Goal: Transaction & Acquisition: Purchase product/service

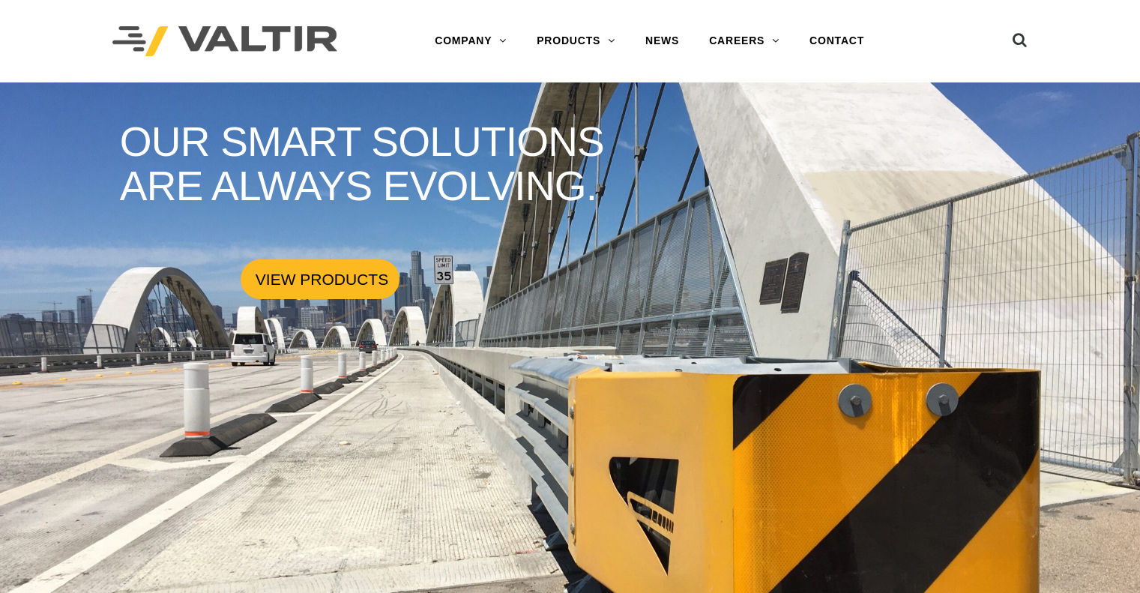
click at [331, 286] on link "VIEW PRODUCTS" at bounding box center [320, 279] width 159 height 40
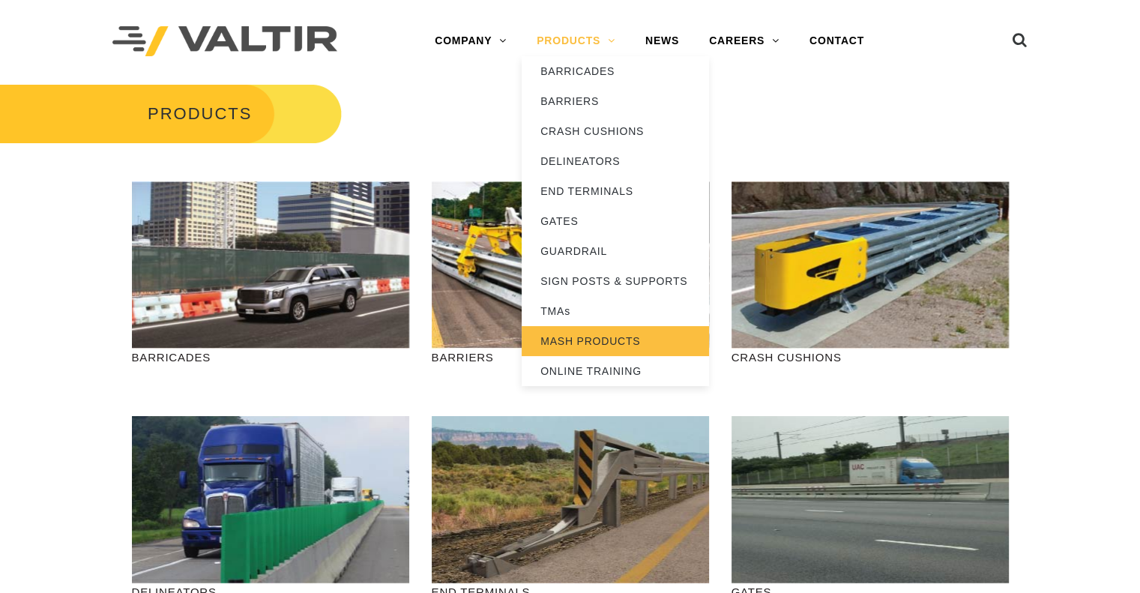
click at [589, 347] on link "MASH PRODUCTS" at bounding box center [614, 341] width 187 height 30
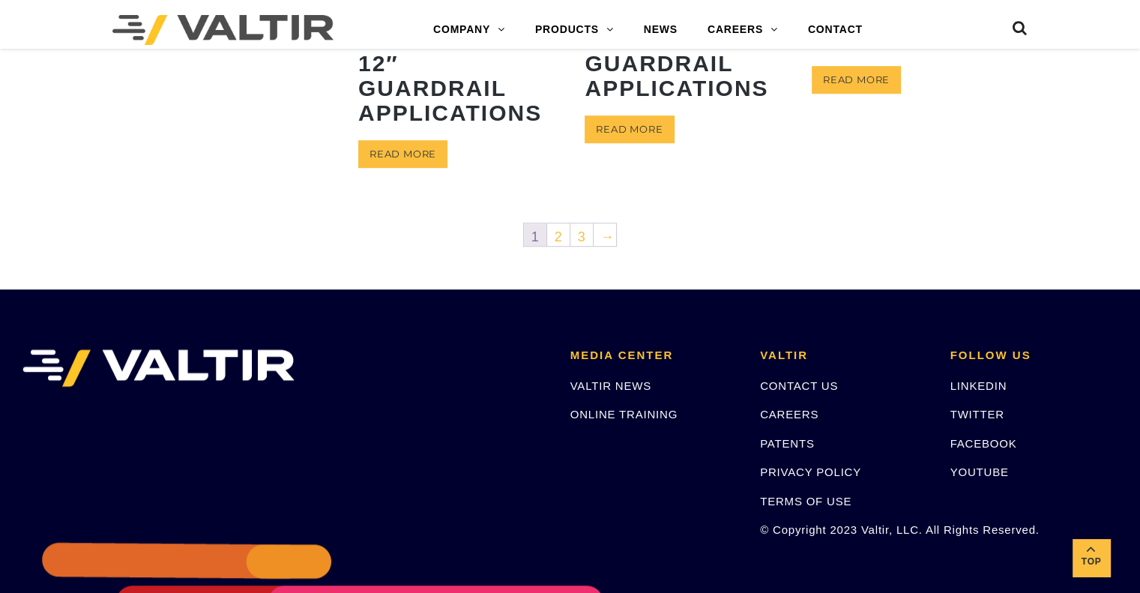
scroll to position [824, 0]
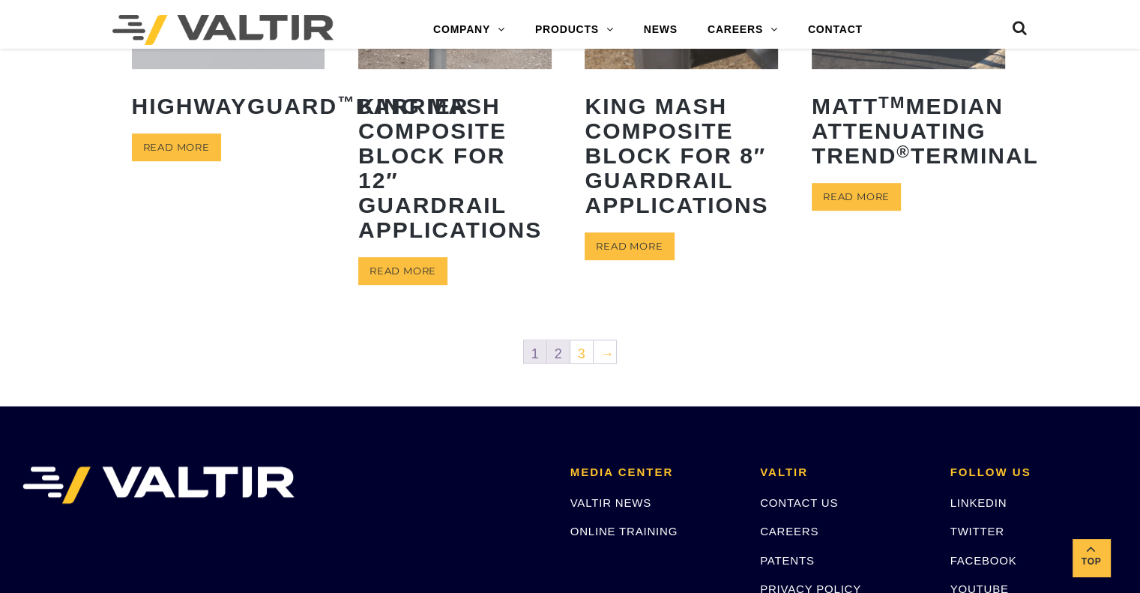
click at [560, 352] on link "2" at bounding box center [558, 351] width 22 height 22
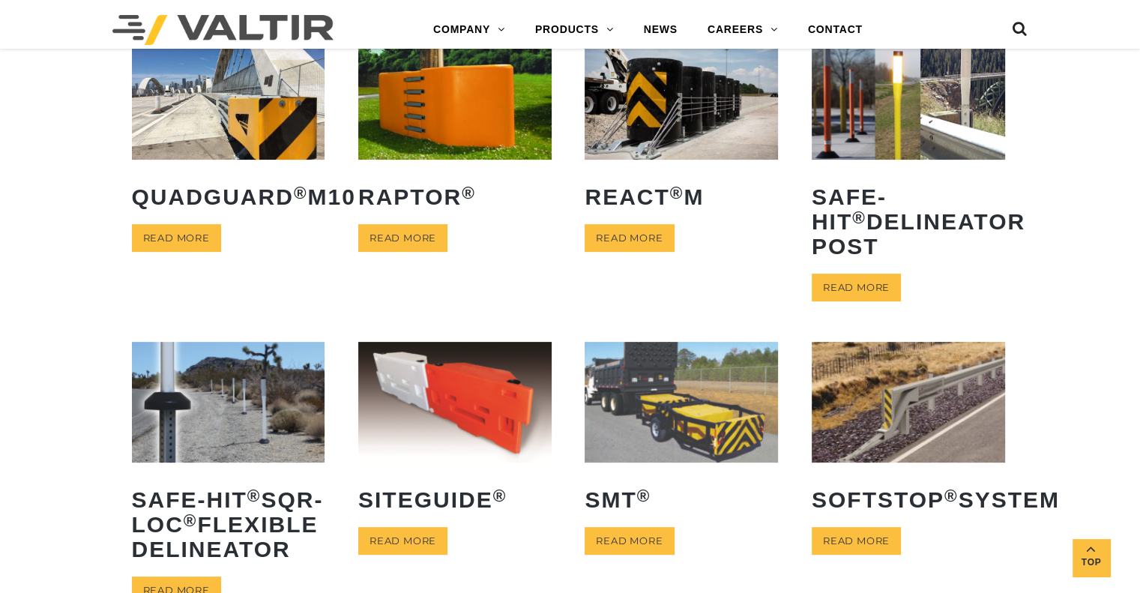
scroll to position [375, 0]
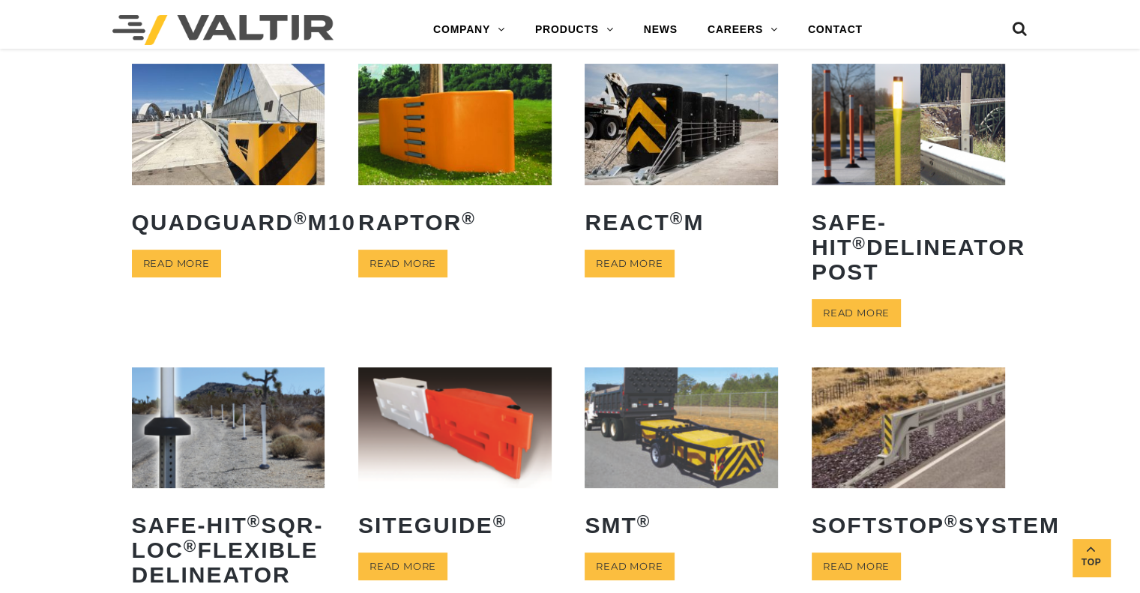
click at [728, 184] on img at bounding box center [680, 124] width 193 height 121
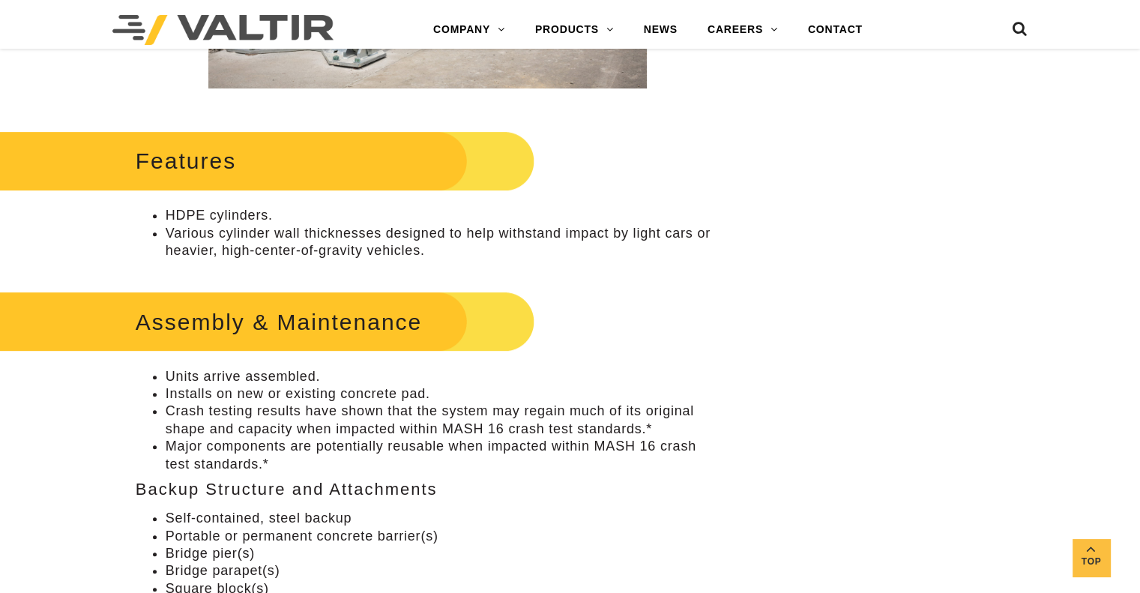
scroll to position [524, 0]
